Goal: Transaction & Acquisition: Purchase product/service

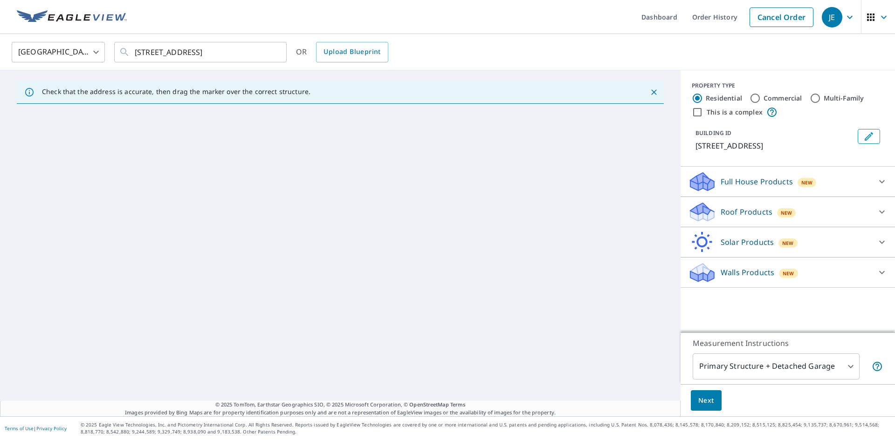
click at [757, 370] on body "JE JE Dashboard Order History Cancel Order JE [GEOGRAPHIC_DATA] [GEOGRAPHIC_DAT…" at bounding box center [447, 220] width 895 height 440
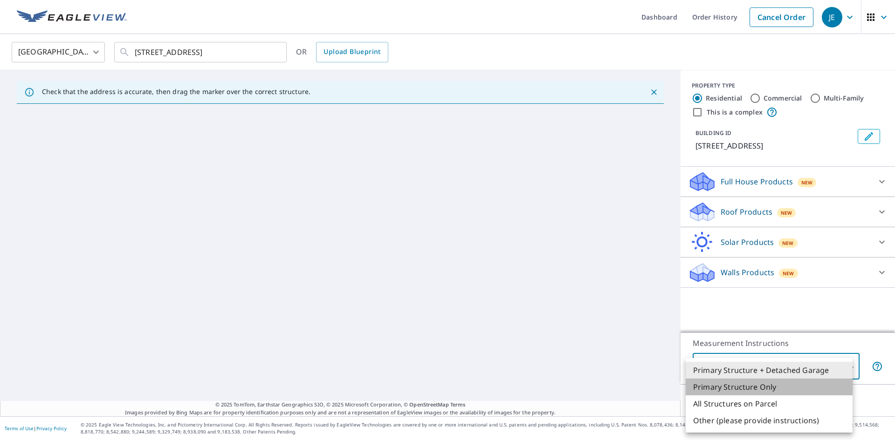
click at [754, 387] on li "Primary Structure Only" at bounding box center [768, 387] width 167 height 17
type input "2"
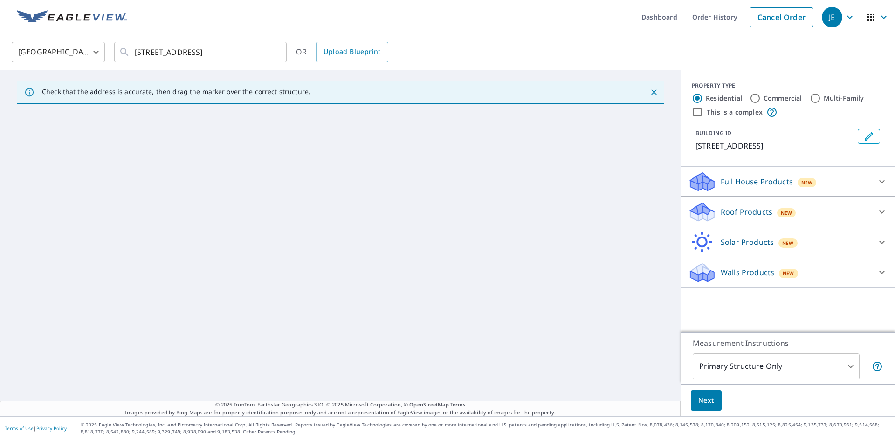
click at [743, 186] on p "Full House Products" at bounding box center [756, 181] width 72 height 11
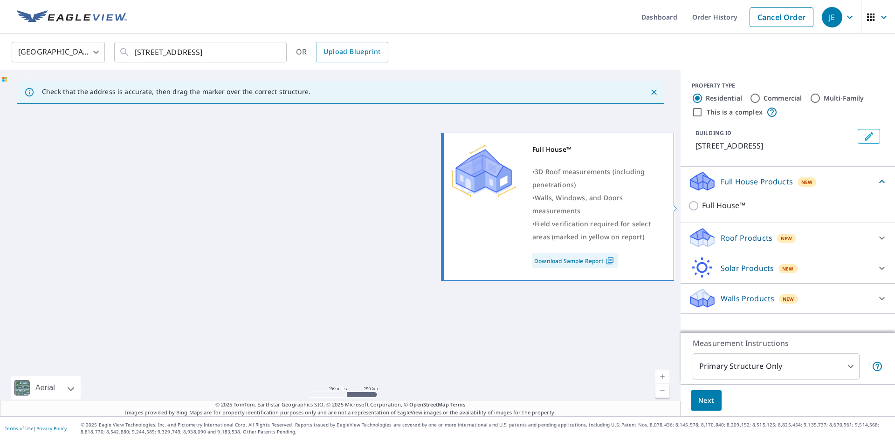
click at [721, 207] on p "Full House™" at bounding box center [723, 206] width 43 height 12
click at [702, 207] on input "Full House™" at bounding box center [695, 205] width 14 height 11
checkbox input "true"
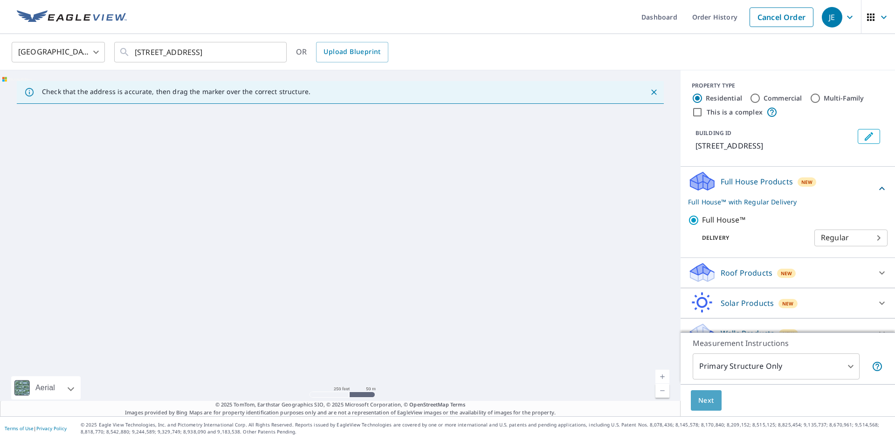
click at [706, 404] on span "Next" at bounding box center [706, 401] width 16 height 12
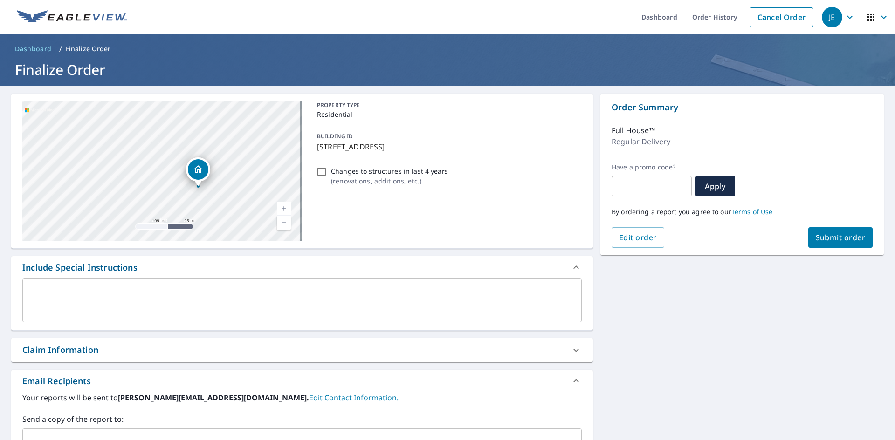
click at [823, 235] on span "Submit order" at bounding box center [840, 238] width 50 height 10
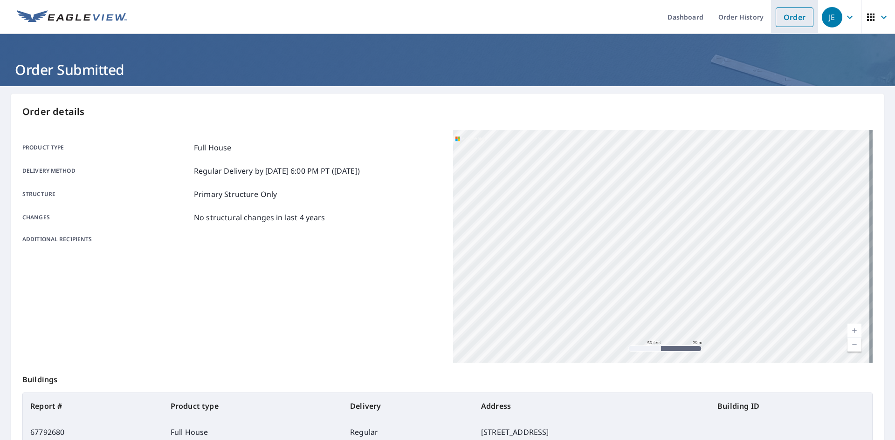
click at [778, 16] on link "Order" at bounding box center [794, 17] width 38 height 20
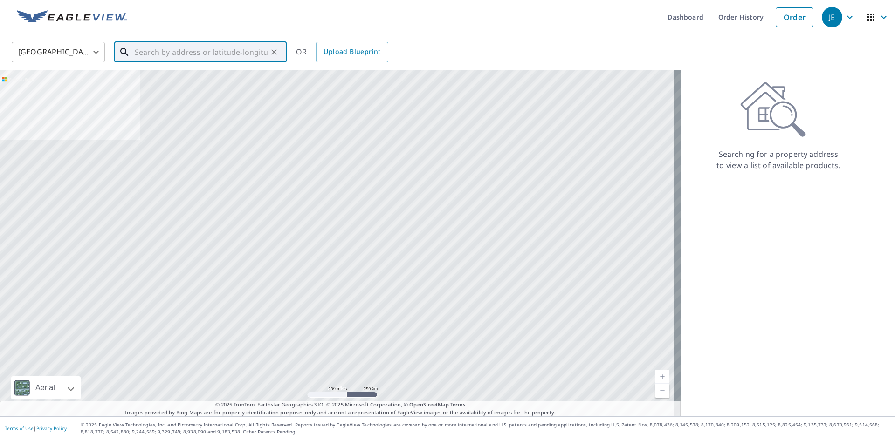
paste input "[STREET_ADDRESS][PERSON_NAME]"
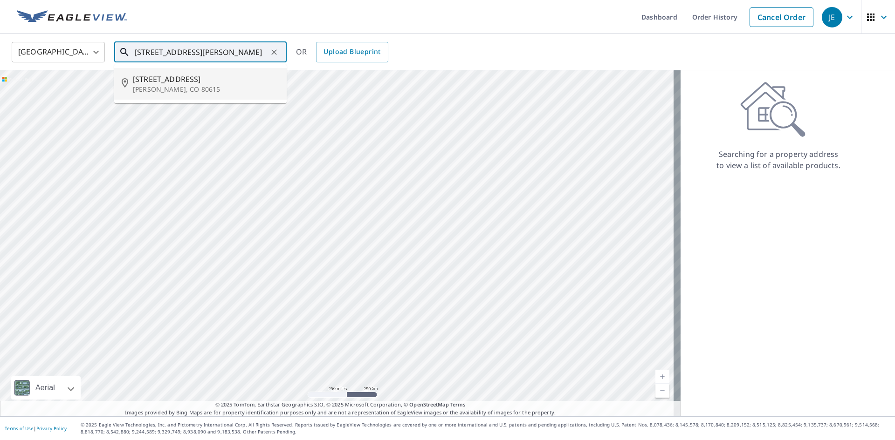
click at [175, 92] on p "[PERSON_NAME], CO 80615" at bounding box center [206, 89] width 146 height 9
type input "[STREET_ADDRESS][PERSON_NAME]"
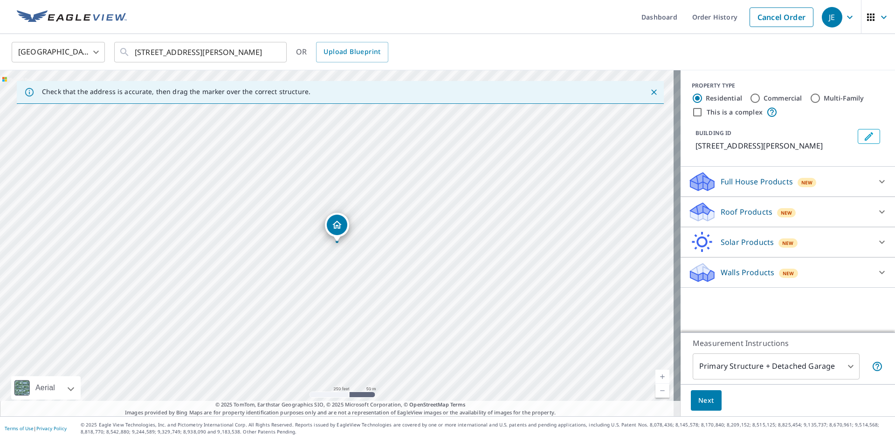
click at [727, 215] on p "Roof Products" at bounding box center [746, 211] width 52 height 11
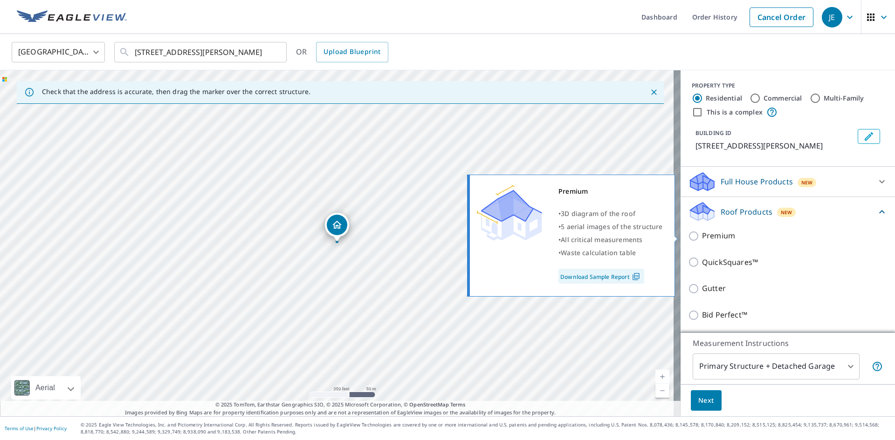
click at [694, 237] on input "Premium" at bounding box center [695, 236] width 14 height 11
checkbox input "true"
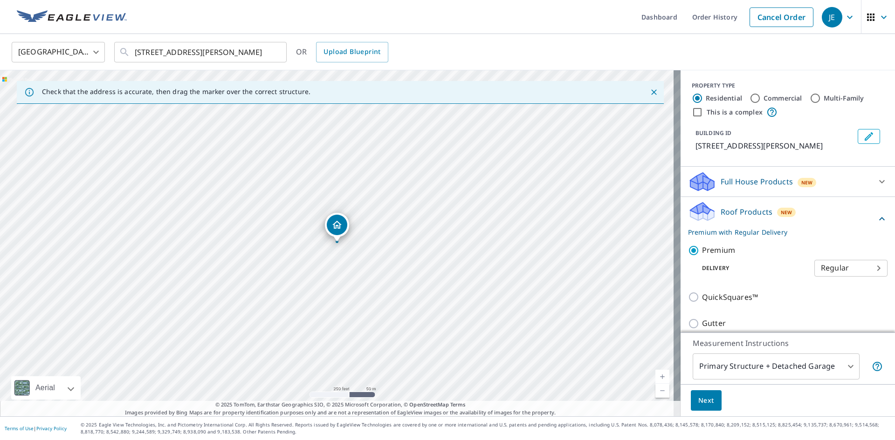
click at [706, 400] on span "Next" at bounding box center [706, 401] width 16 height 12
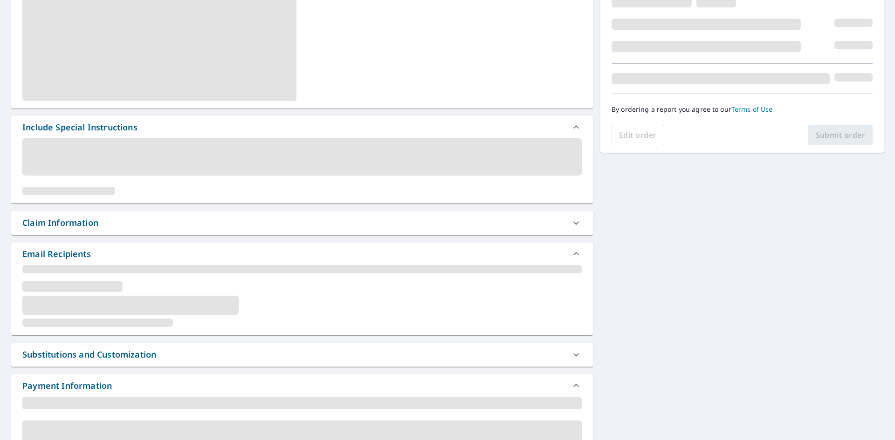
scroll to position [153, 0]
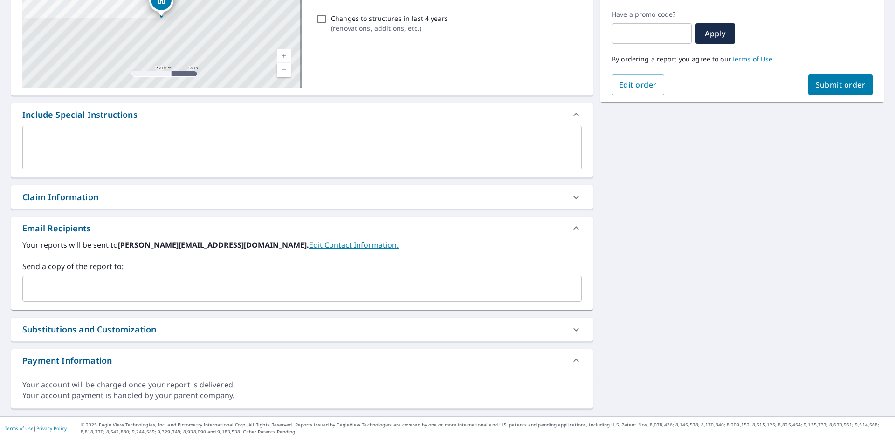
click at [95, 291] on input "text" at bounding box center [295, 289] width 537 height 18
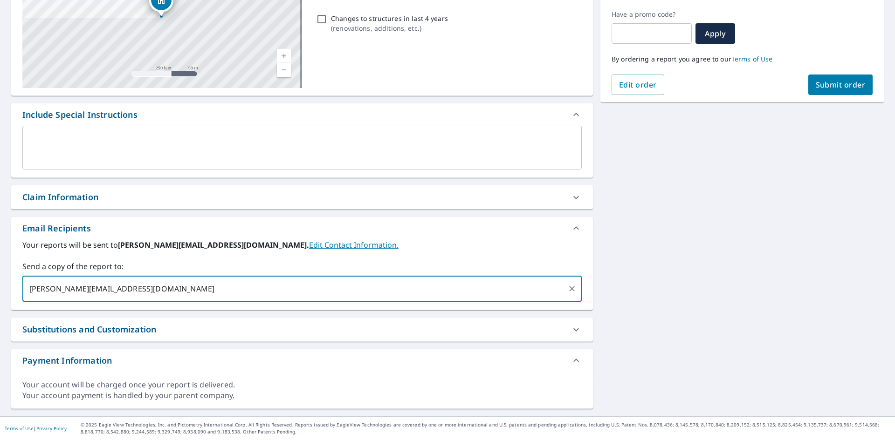
type input "[PERSON_NAME][EMAIL_ADDRESS][DOMAIN_NAME]"
click at [835, 86] on span "Submit order" at bounding box center [840, 85] width 50 height 10
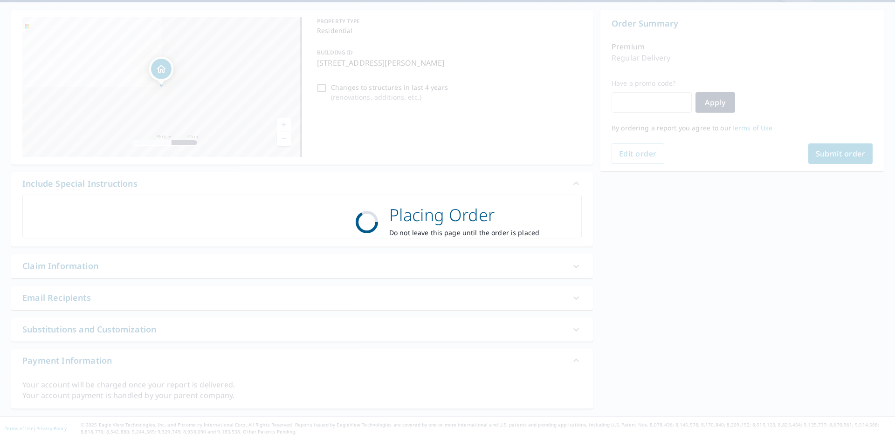
scroll to position [84, 0]
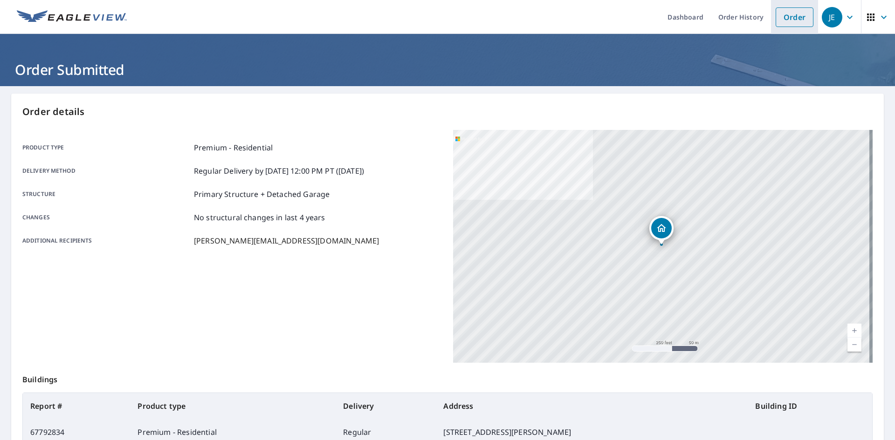
click at [780, 19] on link "Order" at bounding box center [794, 17] width 38 height 20
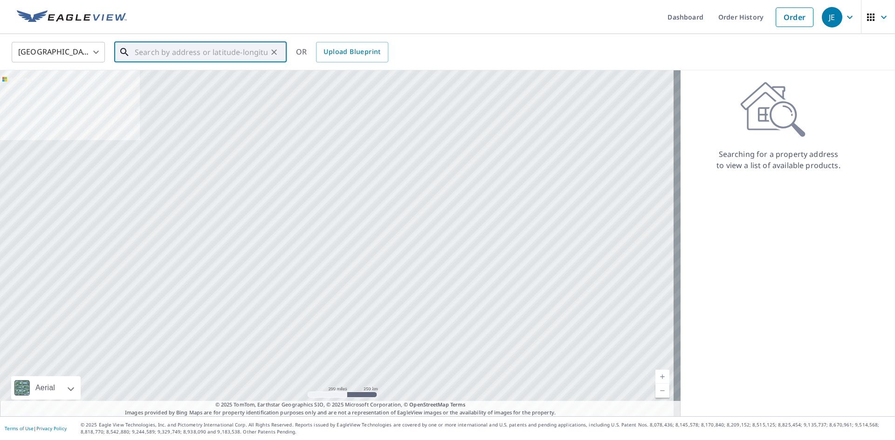
paste input "[STREET_ADDRESS]"
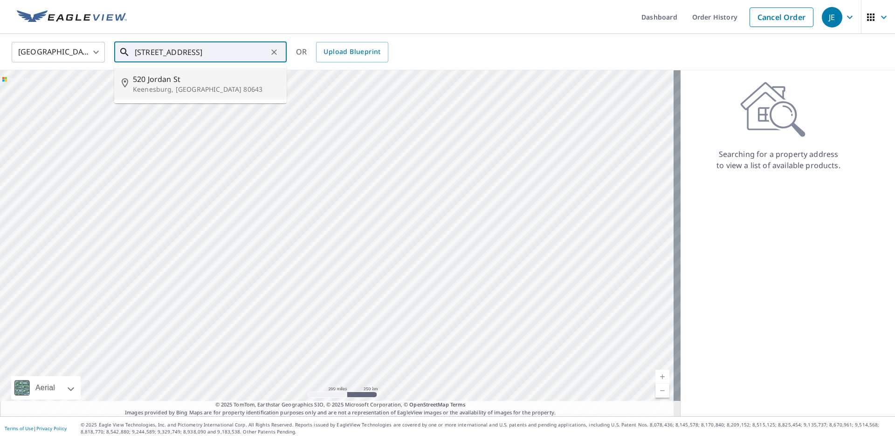
click at [206, 88] on p "Keenesburg, [GEOGRAPHIC_DATA] 80643" at bounding box center [206, 89] width 146 height 9
type input "[STREET_ADDRESS]"
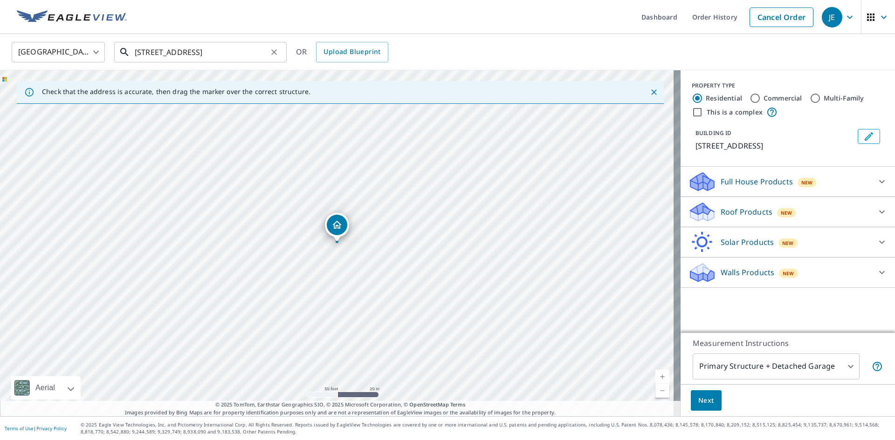
click at [222, 55] on input "[STREET_ADDRESS]" at bounding box center [201, 52] width 133 height 26
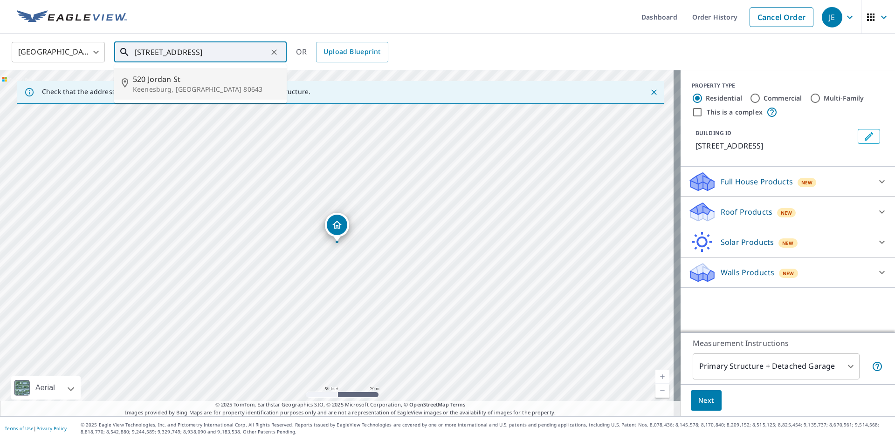
click at [223, 55] on input "[STREET_ADDRESS]" at bounding box center [201, 52] width 133 height 26
click at [270, 53] on icon "Clear" at bounding box center [273, 52] width 9 height 9
paste input "[STREET_ADDRESS]"
type input "[STREET_ADDRESS]"
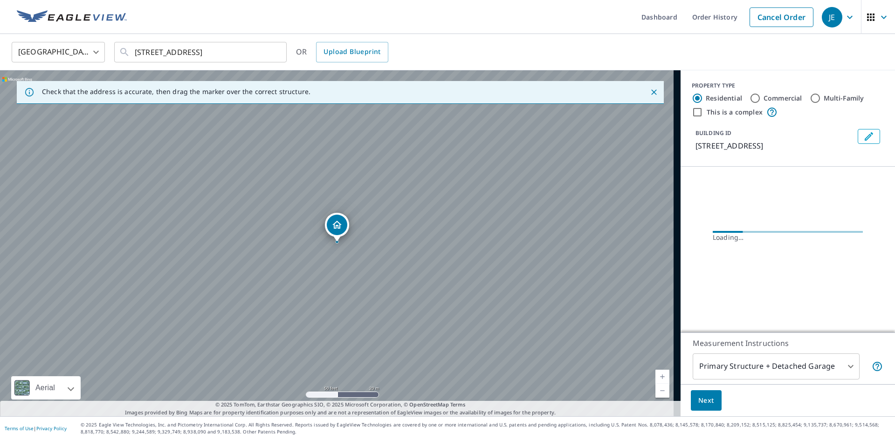
scroll to position [0, 0]
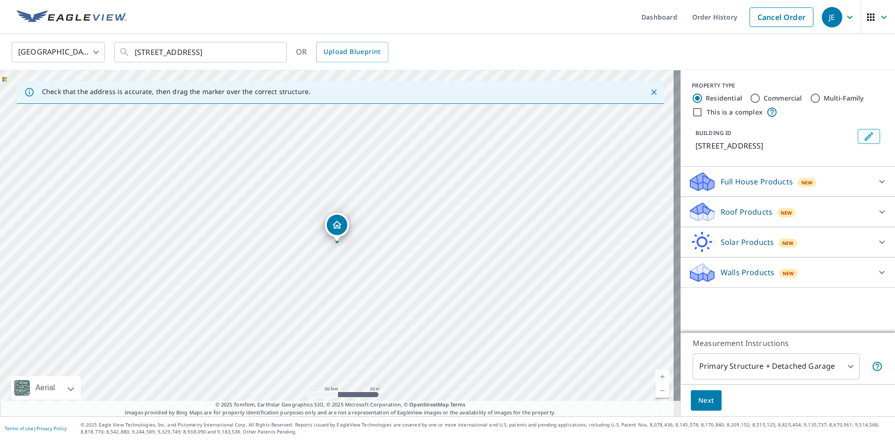
click at [737, 211] on p "Roof Products" at bounding box center [746, 211] width 52 height 11
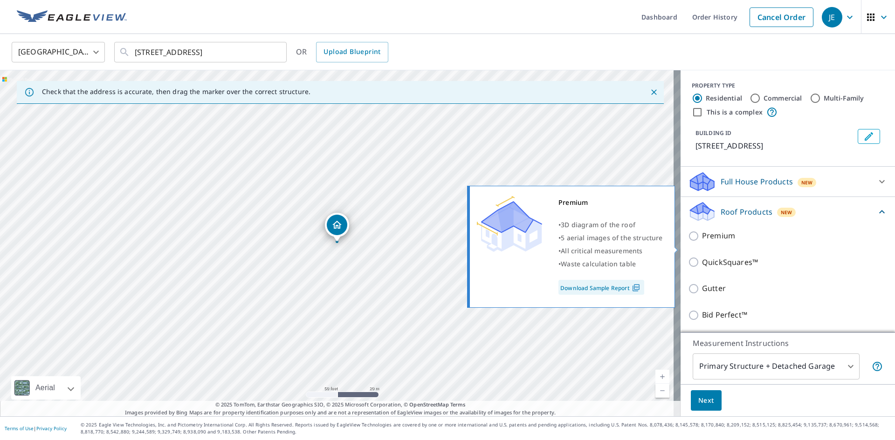
click at [702, 242] on p "Premium" at bounding box center [718, 236] width 33 height 12
click at [699, 242] on input "Premium" at bounding box center [695, 236] width 14 height 11
checkbox input "true"
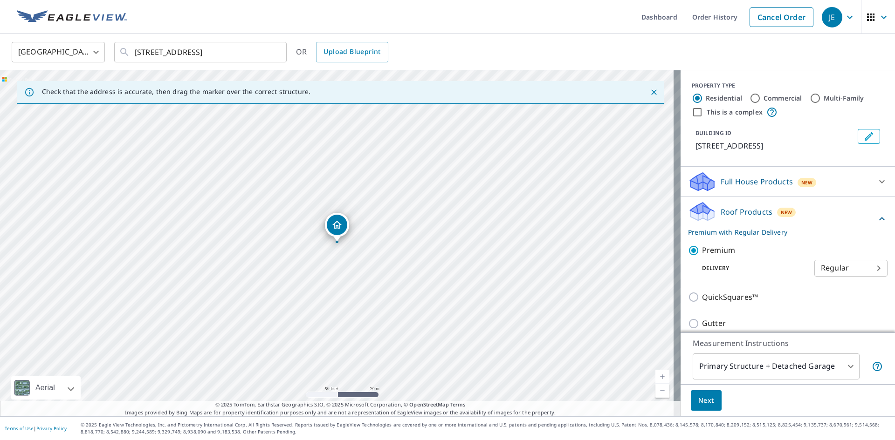
click at [702, 397] on span "Next" at bounding box center [706, 401] width 16 height 12
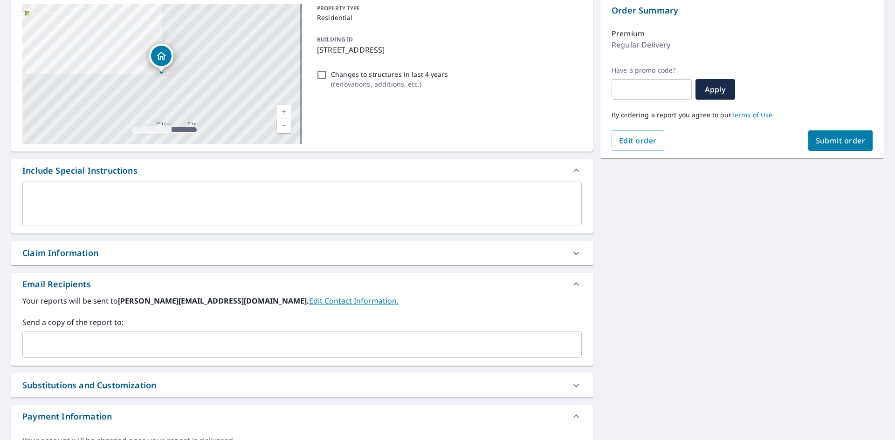
scroll to position [140, 0]
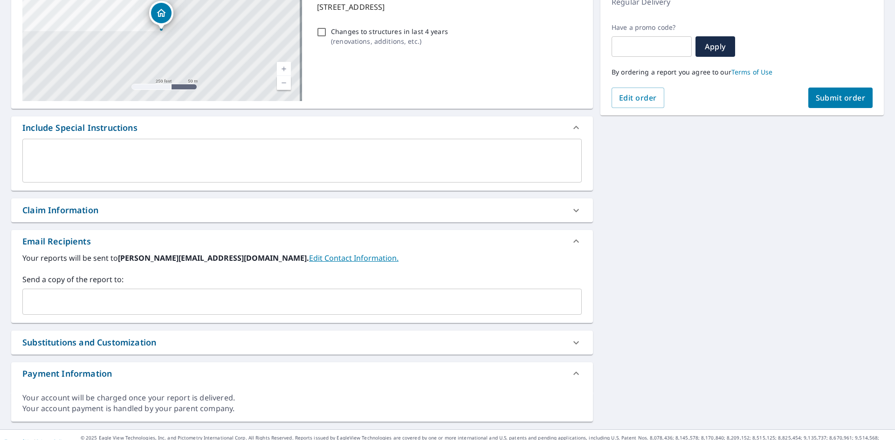
click at [144, 295] on input "text" at bounding box center [295, 302] width 537 height 18
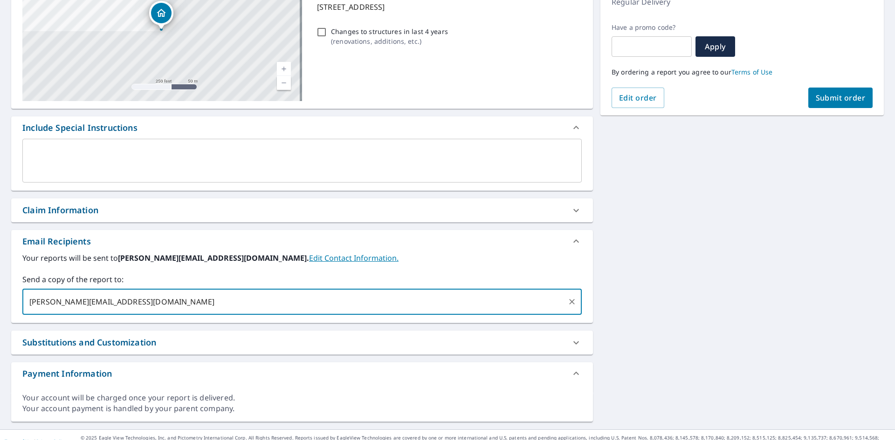
type input "[PERSON_NAME][EMAIL_ADDRESS][DOMAIN_NAME]"
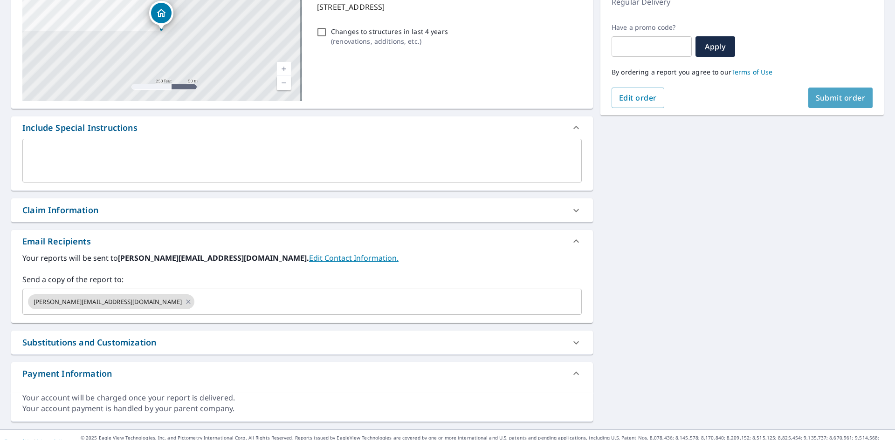
click at [830, 98] on span "Submit order" at bounding box center [840, 98] width 50 height 10
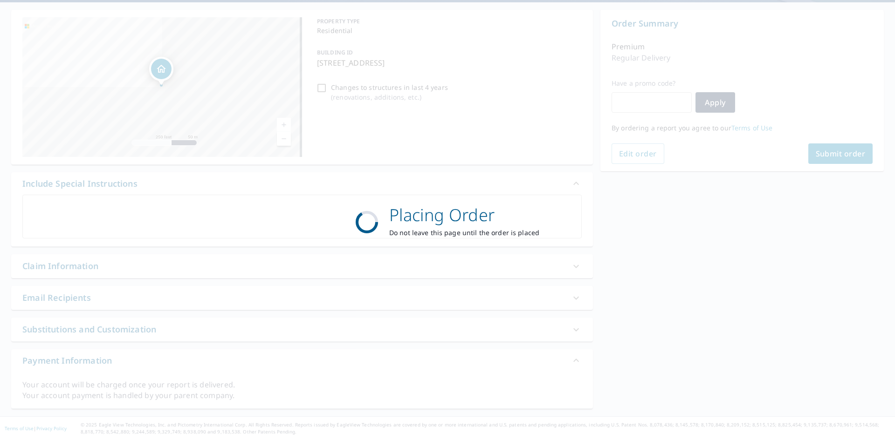
scroll to position [84, 0]
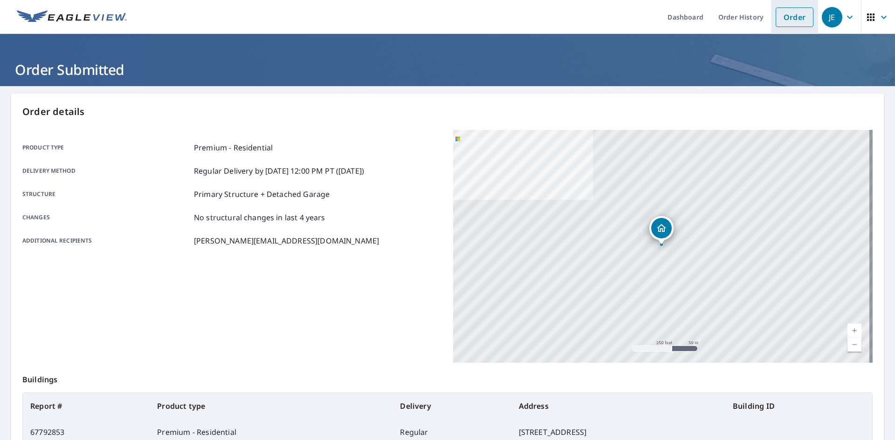
click at [792, 22] on link "Order" at bounding box center [794, 17] width 38 height 20
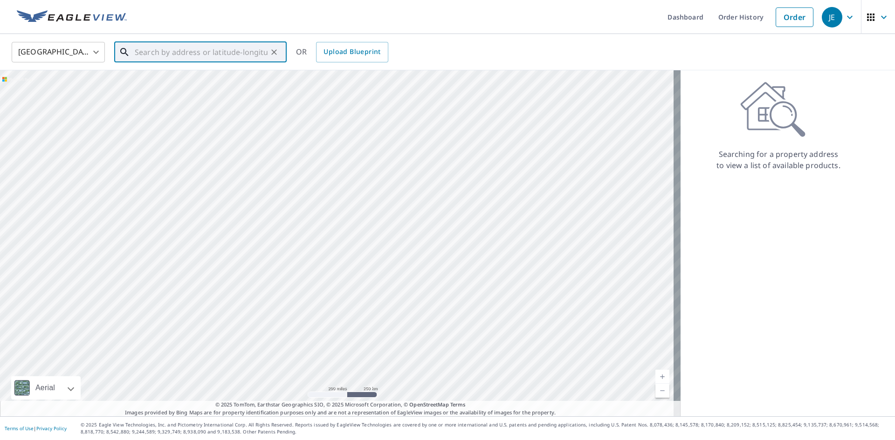
paste input "[STREET_ADDRESS][PERSON_NAME]"
click at [200, 89] on p "Keenesburg, [GEOGRAPHIC_DATA] 80643" at bounding box center [206, 89] width 146 height 9
type input "[STREET_ADDRESS][PERSON_NAME]"
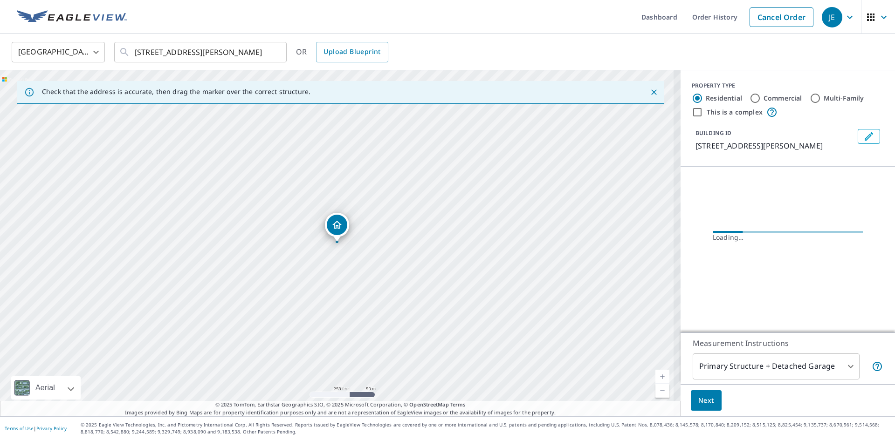
scroll to position [0, 0]
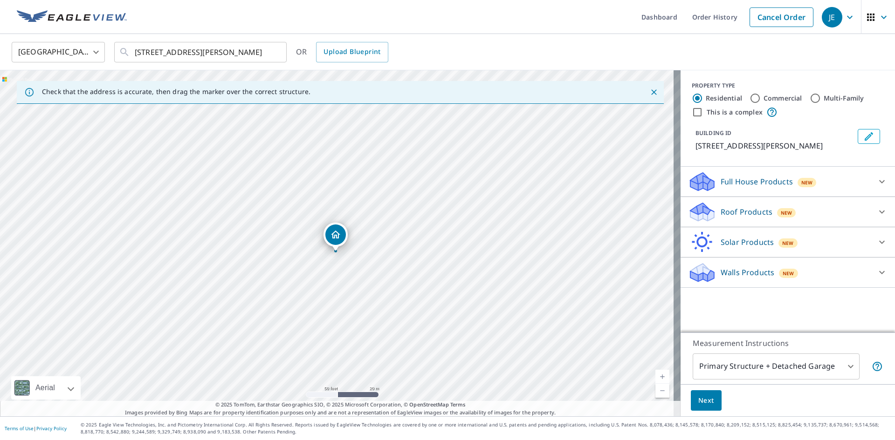
drag, startPoint x: 334, startPoint y: 226, endPoint x: 333, endPoint y: 236, distance: 9.4
click at [738, 213] on p "Roof Products" at bounding box center [746, 211] width 52 height 11
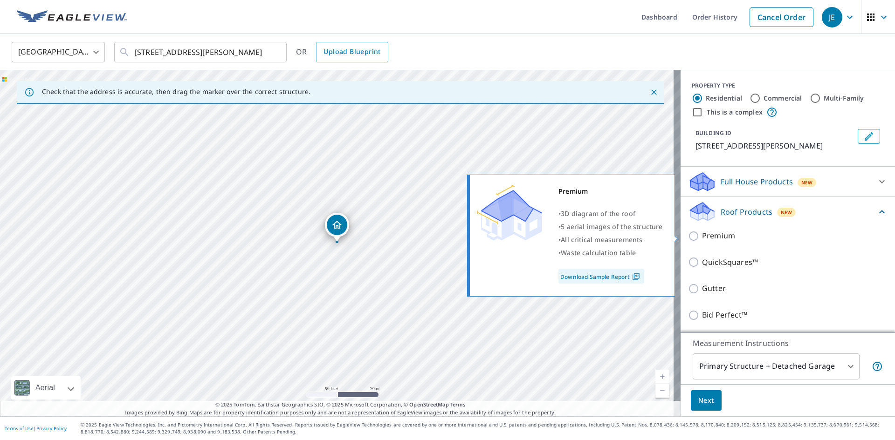
click at [706, 236] on p "Premium" at bounding box center [718, 236] width 33 height 12
click at [702, 236] on input "Premium" at bounding box center [695, 236] width 14 height 11
checkbox input "true"
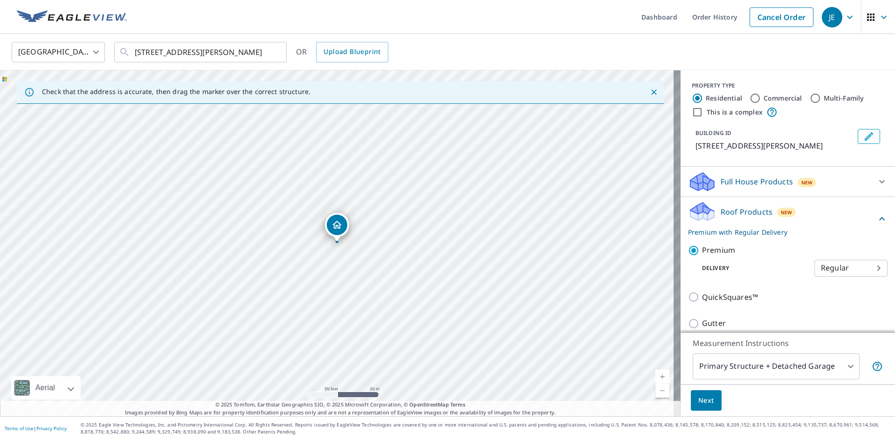
click at [698, 401] on span "Next" at bounding box center [706, 401] width 16 height 12
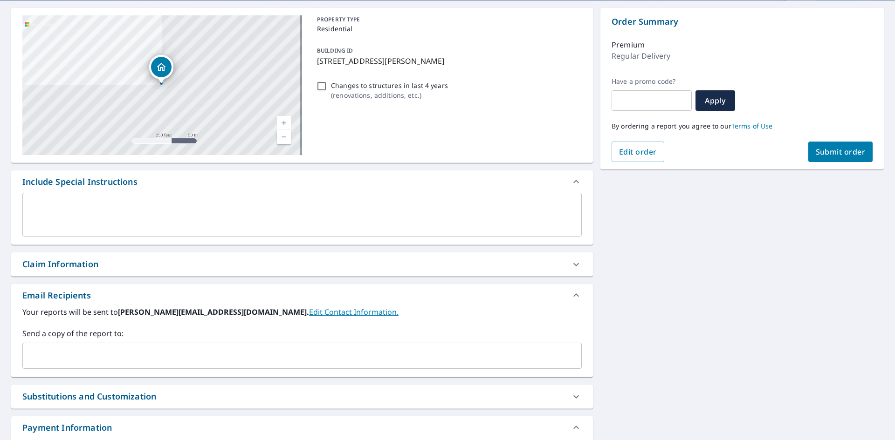
scroll to position [93, 0]
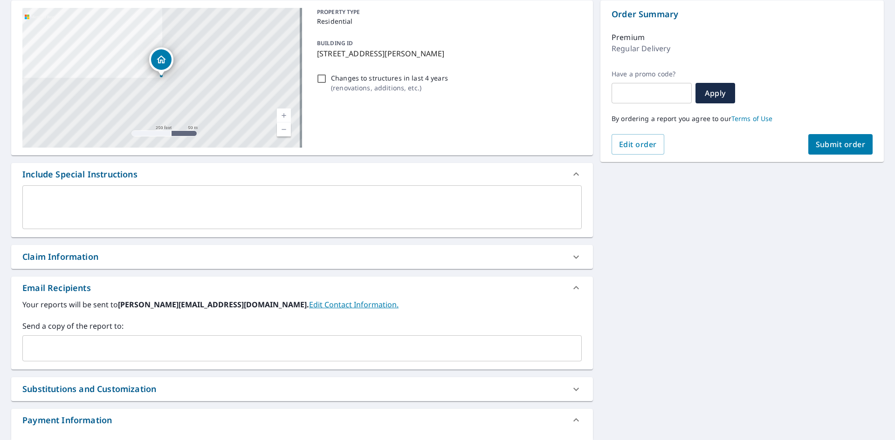
click at [82, 340] on input "text" at bounding box center [295, 349] width 537 height 18
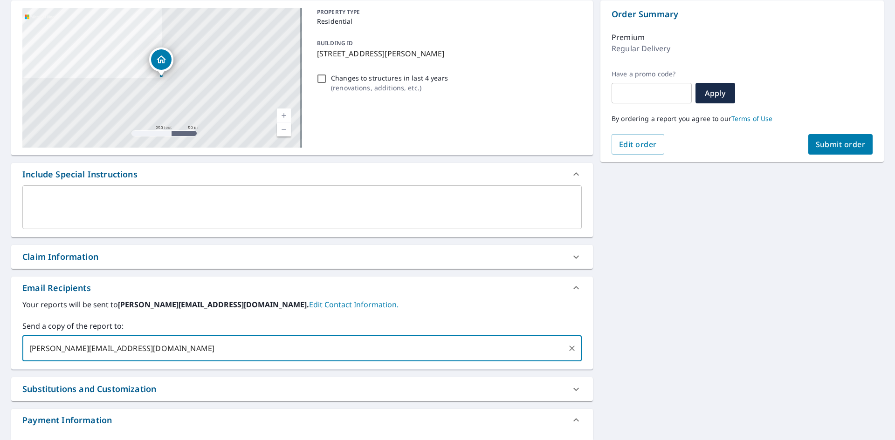
type input "[PERSON_NAME][EMAIL_ADDRESS][DOMAIN_NAME]"
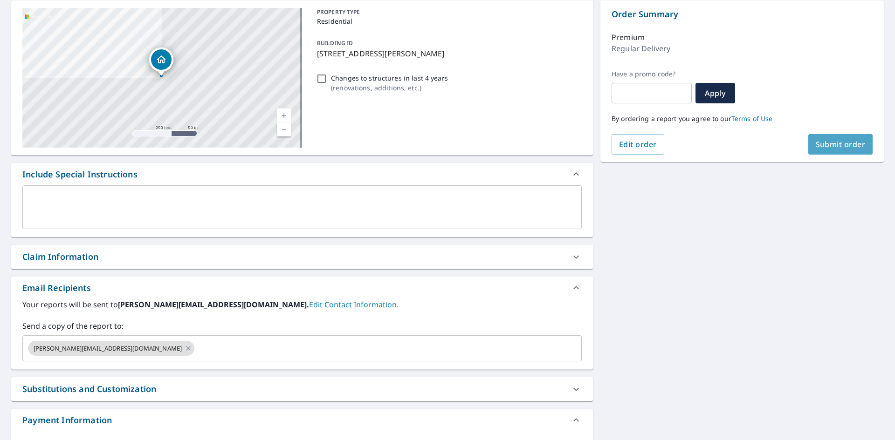
click at [849, 140] on span "Submit order" at bounding box center [840, 144] width 50 height 10
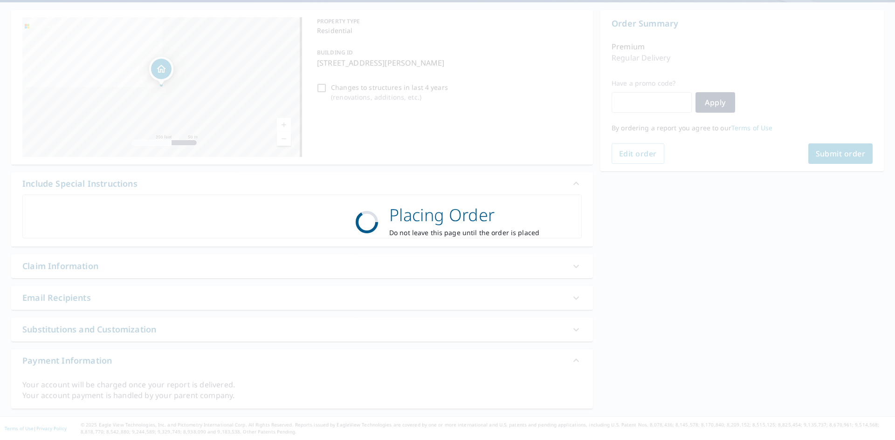
scroll to position [84, 0]
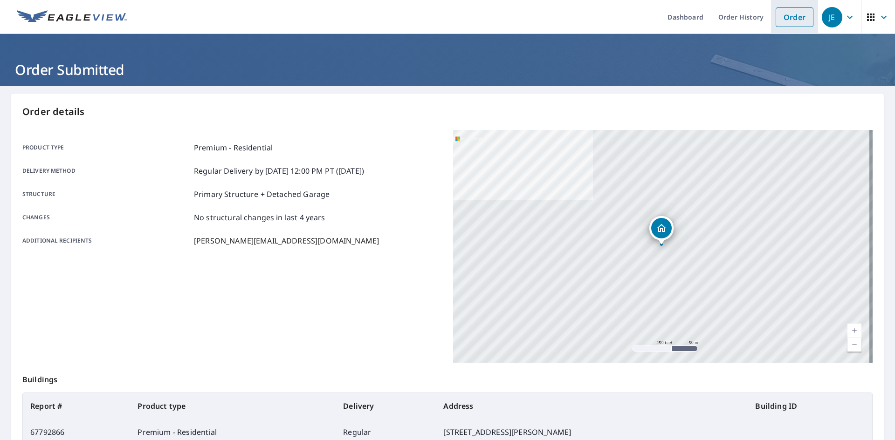
click at [781, 18] on link "Order" at bounding box center [794, 17] width 38 height 20
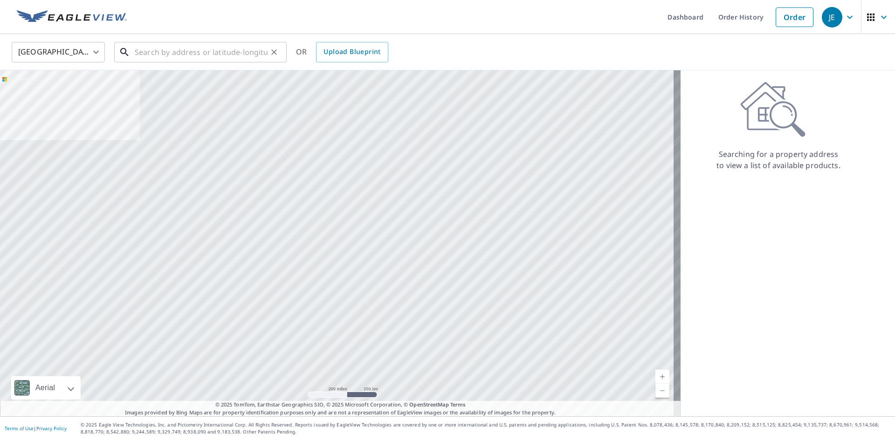
click at [191, 49] on input "text" at bounding box center [201, 52] width 133 height 26
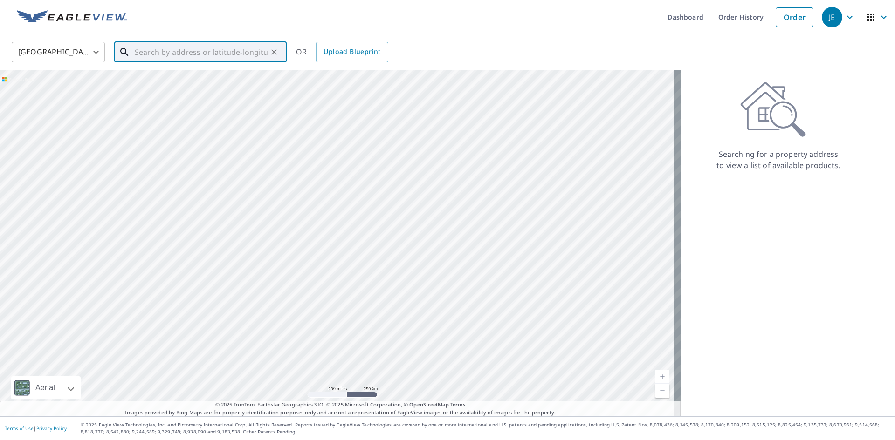
paste input "[STREET_ADDRESS]"
type input "[STREET_ADDRESS]"
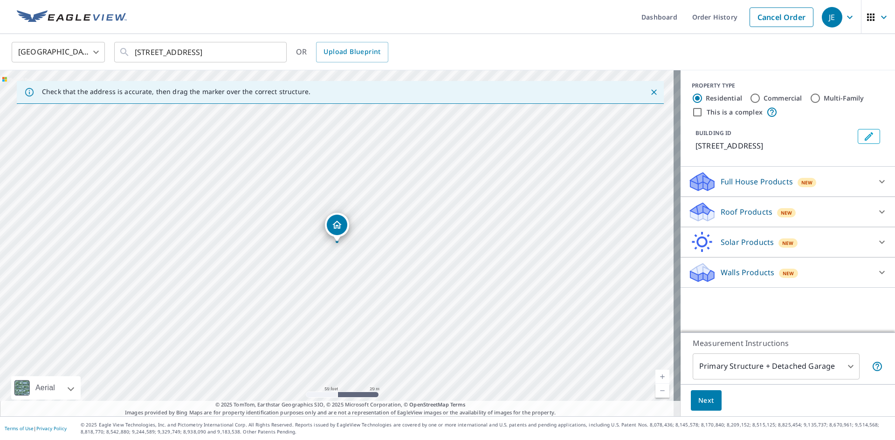
drag, startPoint x: 744, startPoint y: 209, endPoint x: 740, endPoint y: 217, distance: 9.2
click at [744, 209] on p "Roof Products" at bounding box center [746, 211] width 52 height 11
click at [694, 226] on div "Premium" at bounding box center [787, 236] width 199 height 27
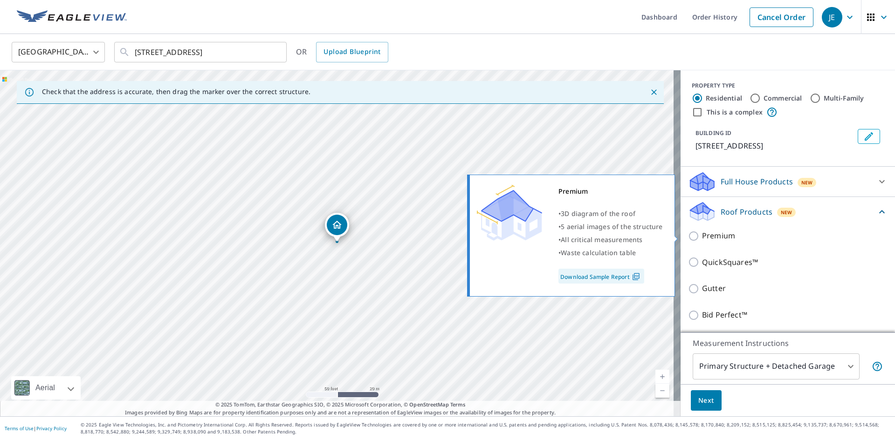
click at [702, 232] on p "Premium" at bounding box center [718, 236] width 33 height 12
click at [699, 232] on input "Premium" at bounding box center [695, 236] width 14 height 11
checkbox input "true"
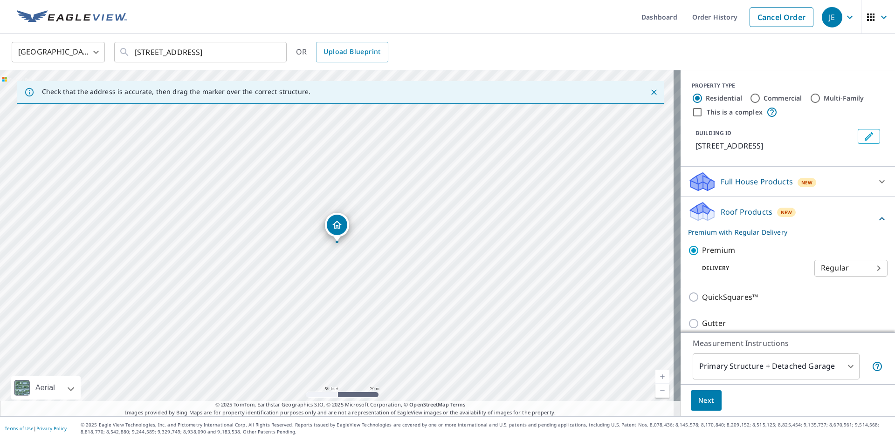
click at [698, 401] on span "Next" at bounding box center [706, 401] width 16 height 12
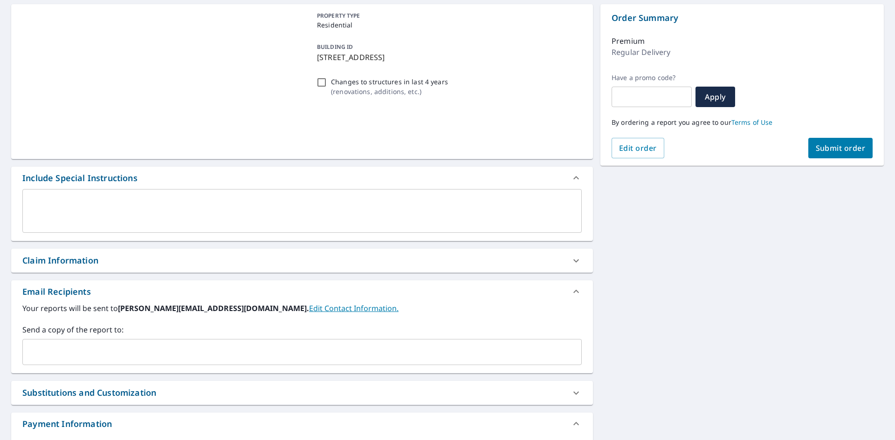
scroll to position [93, 0]
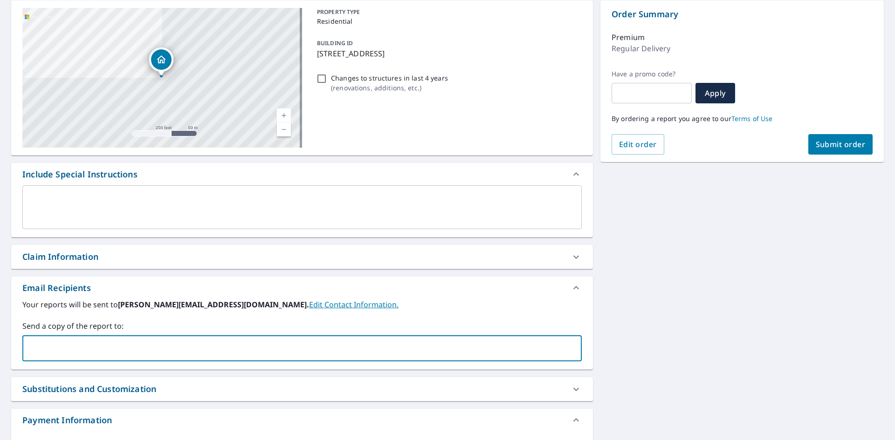
click at [87, 348] on input "text" at bounding box center [295, 349] width 537 height 18
type input "[PERSON_NAME][EMAIL_ADDRESS][DOMAIN_NAME]"
click at [815, 149] on span "Submit order" at bounding box center [840, 144] width 50 height 10
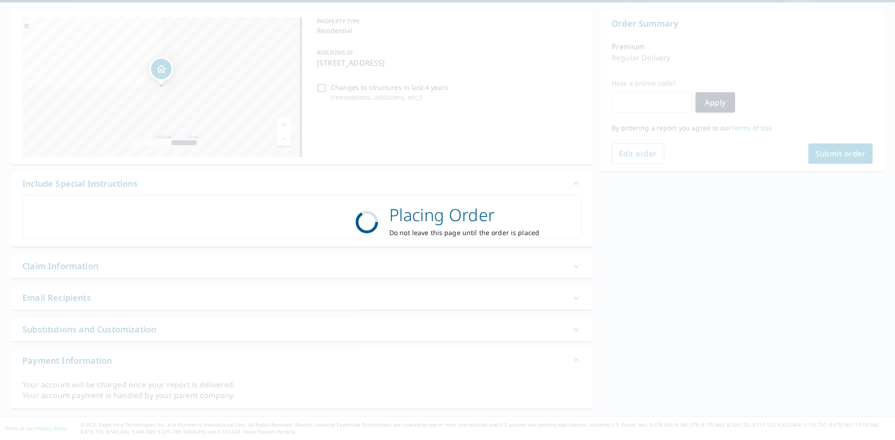
scroll to position [84, 0]
